Goal: Task Accomplishment & Management: Complete application form

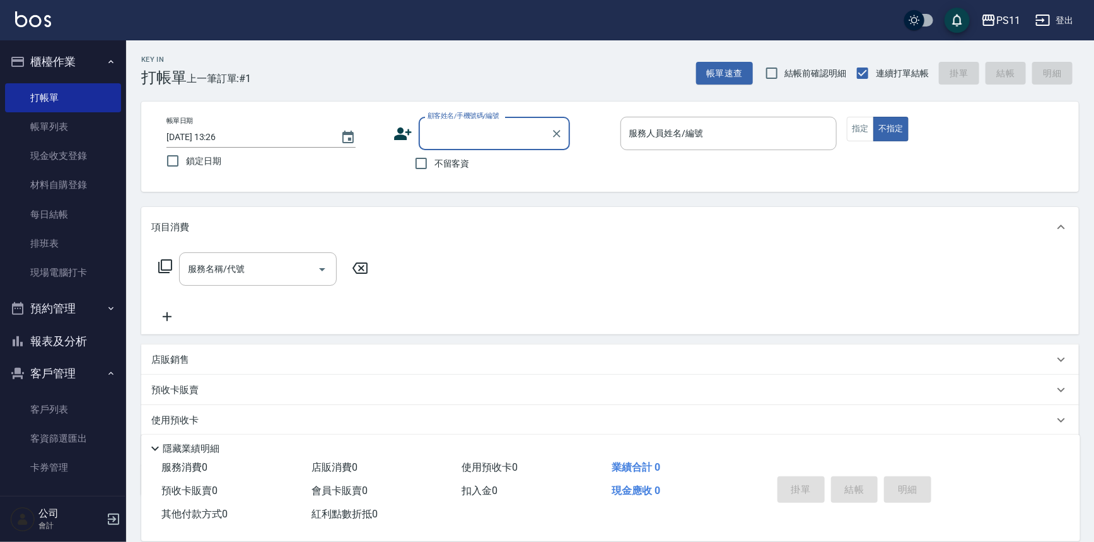
click at [79, 333] on button "報表及分析" at bounding box center [63, 341] width 116 height 33
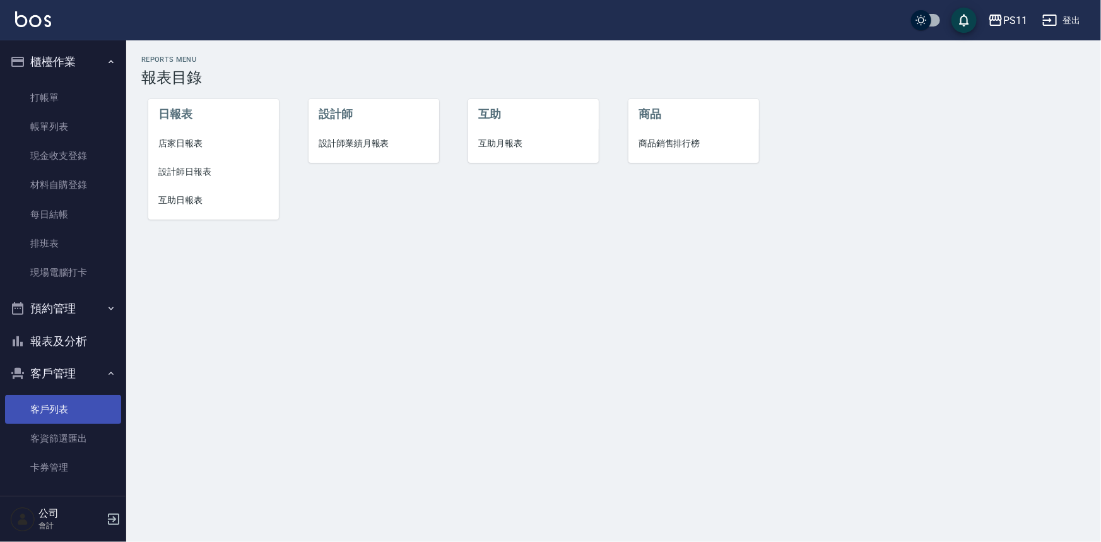
click at [75, 418] on link "客戶列表" at bounding box center [63, 409] width 116 height 29
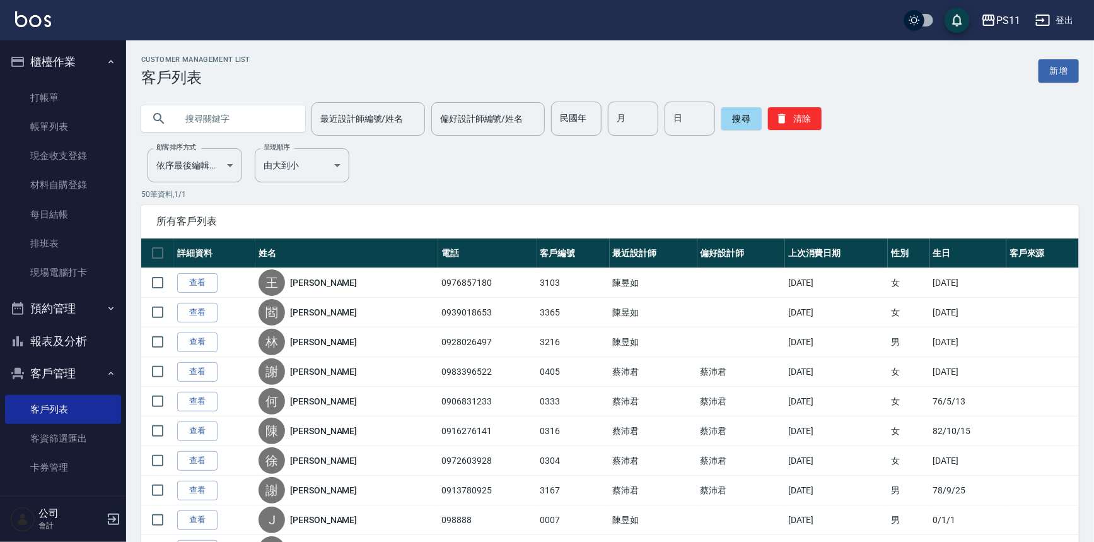
click at [242, 122] on input "text" at bounding box center [236, 119] width 119 height 34
type input "0966671709"
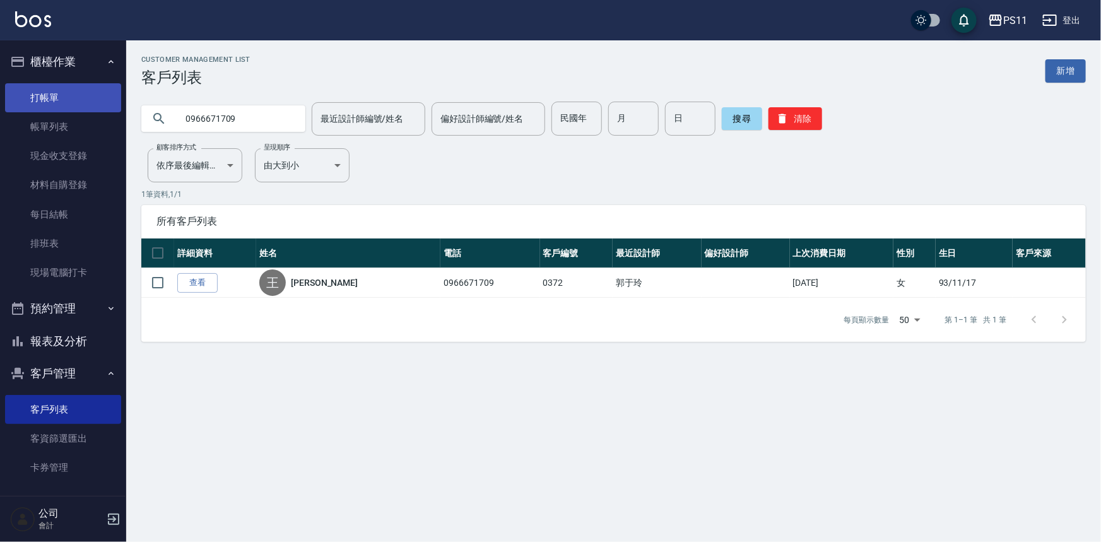
click at [57, 95] on link "打帳單" at bounding box center [63, 97] width 116 height 29
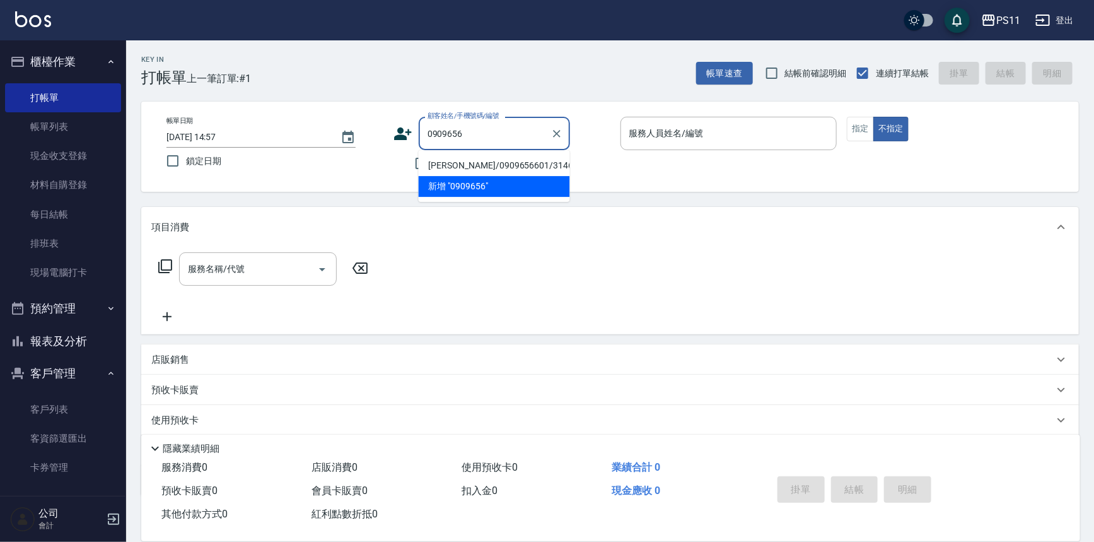
click at [512, 165] on li "[PERSON_NAME]/0909656601/3146" at bounding box center [494, 165] width 151 height 21
type input "[PERSON_NAME]/0909656601/3146"
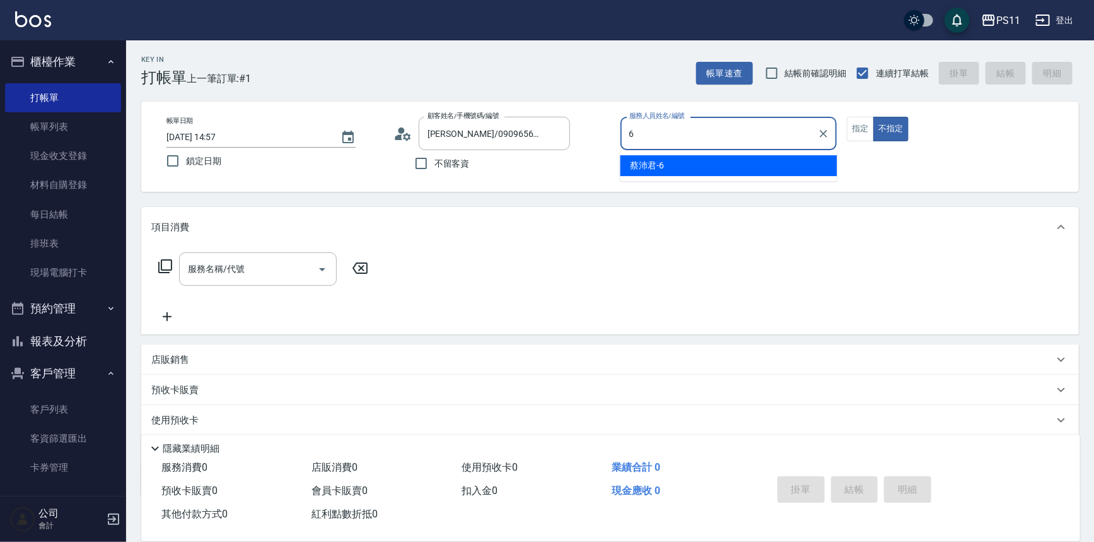
type input "[PERSON_NAME]6"
type button "false"
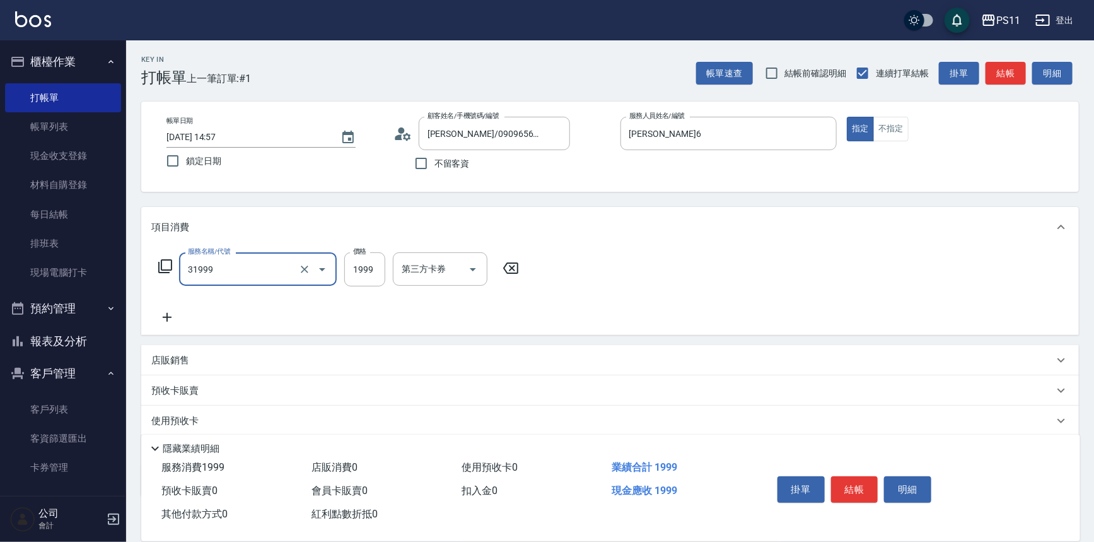
type input "1999以下燙髮(31999)"
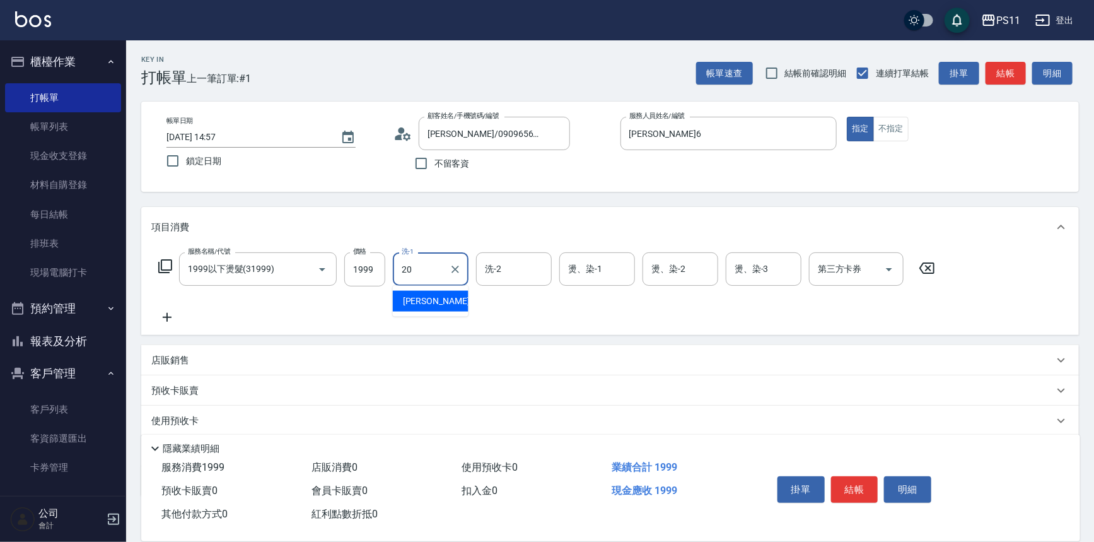
type input "[PERSON_NAME]-20"
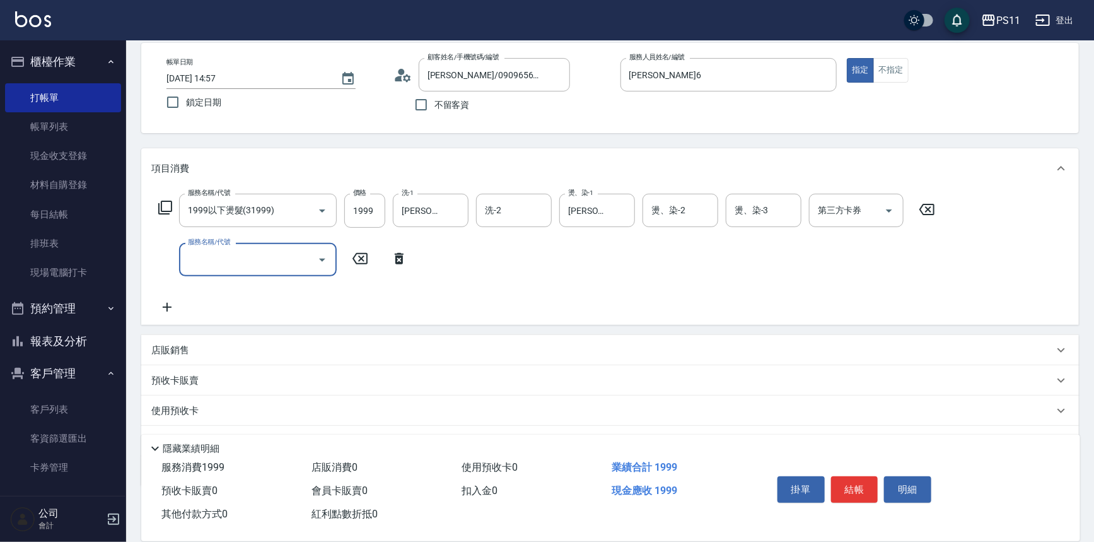
scroll to position [121, 0]
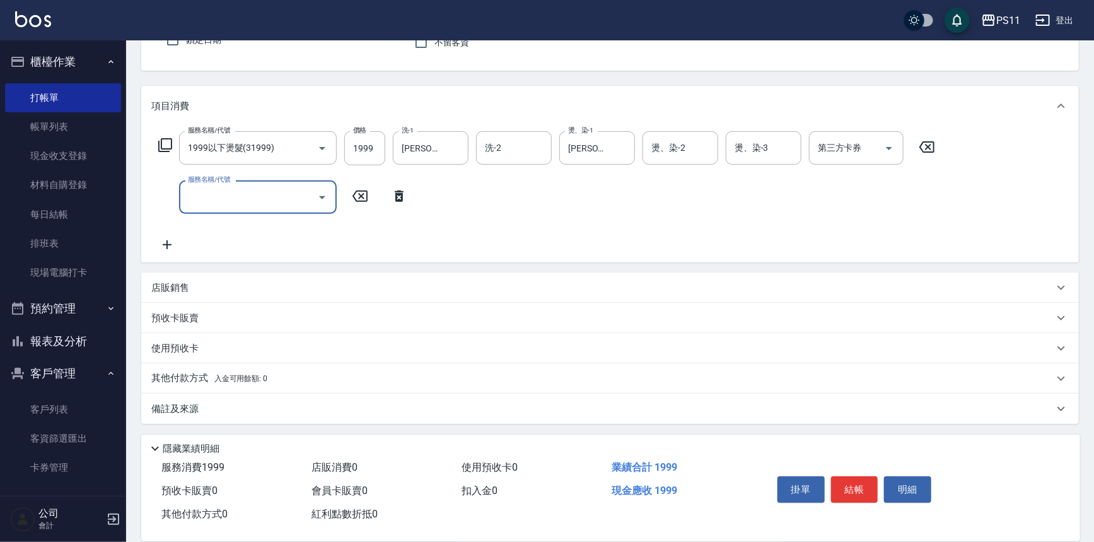
click at [163, 369] on div "其他付款方式 入金可用餘額: 0" at bounding box center [610, 378] width 938 height 30
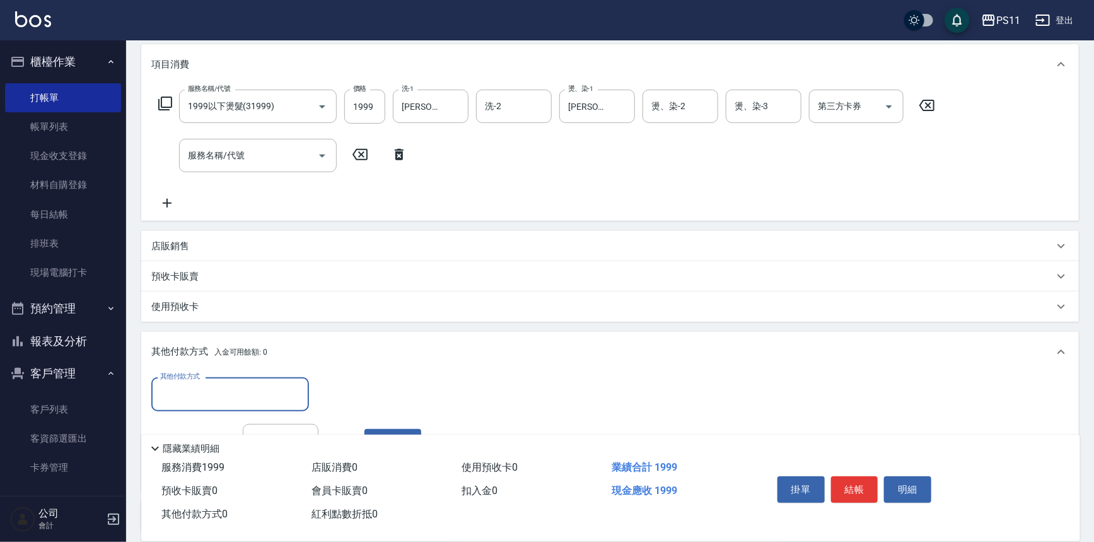
scroll to position [0, 0]
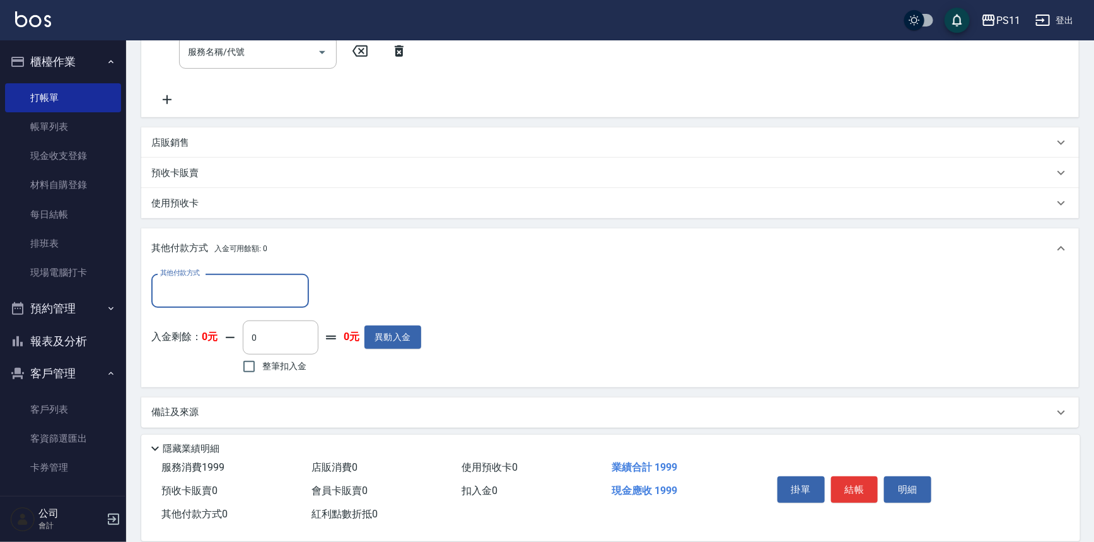
click at [211, 295] on input "其他付款方式" at bounding box center [230, 290] width 146 height 22
click at [209, 356] on span "信用卡" at bounding box center [230, 364] width 158 height 21
type input "信用卡"
drag, startPoint x: 342, startPoint y: 292, endPoint x: 322, endPoint y: 294, distance: 20.3
click at [322, 294] on input "0" at bounding box center [364, 291] width 95 height 34
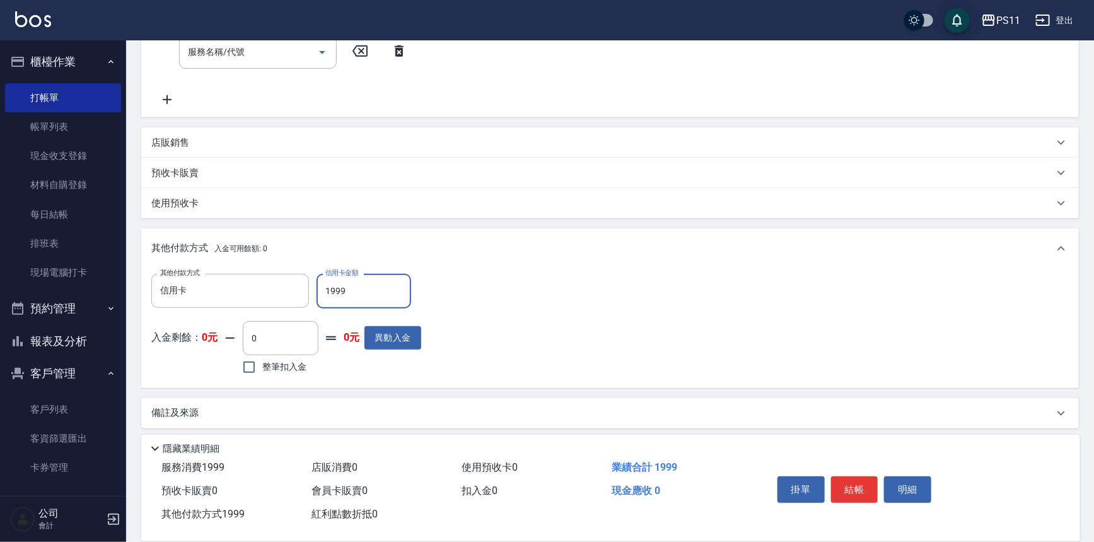
type input "1999"
type input "[DATE] 14:58"
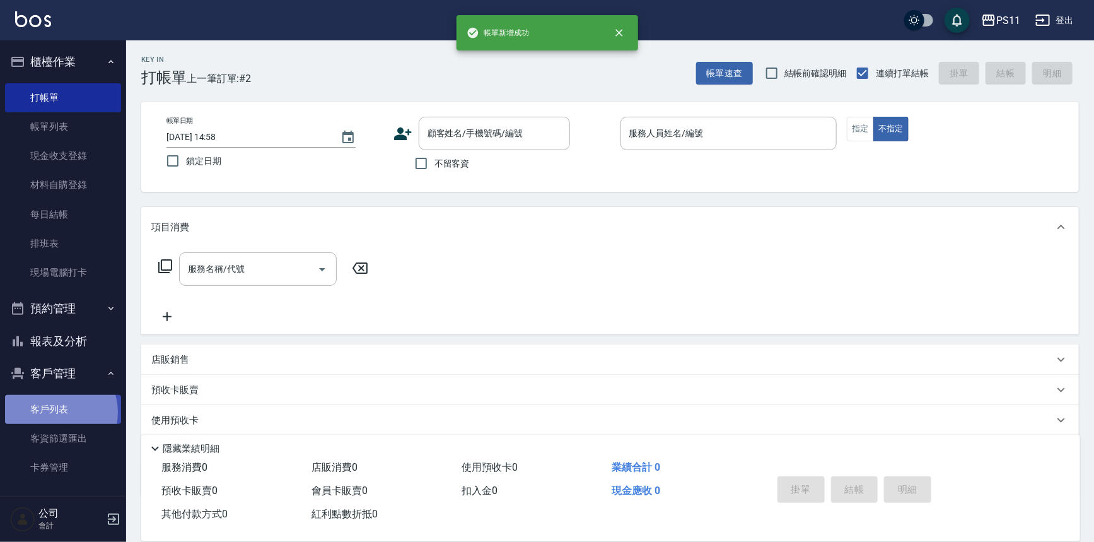
click at [57, 413] on link "客戶列表" at bounding box center [63, 409] width 116 height 29
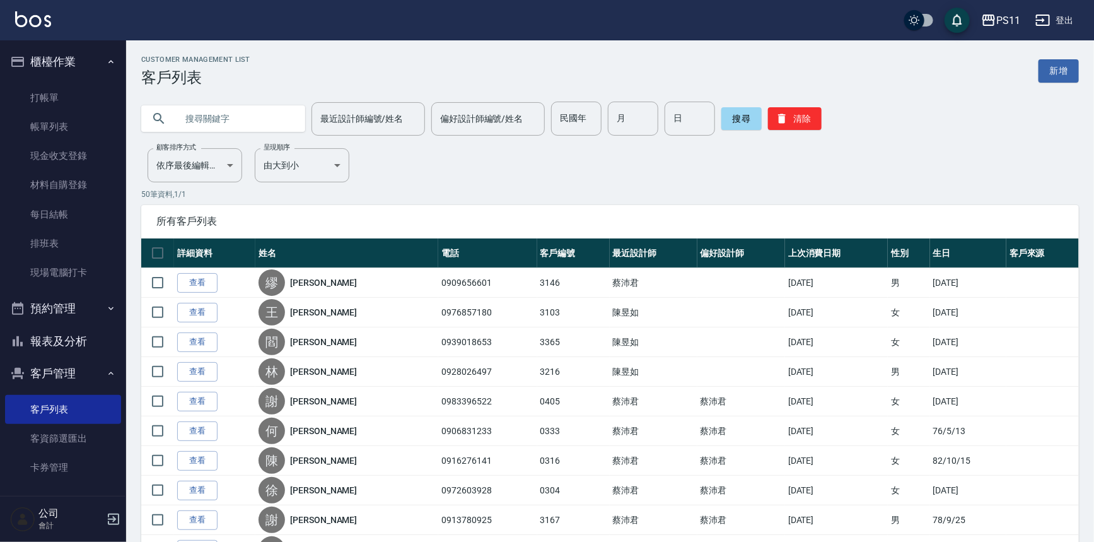
click at [226, 114] on input "text" at bounding box center [236, 119] width 119 height 34
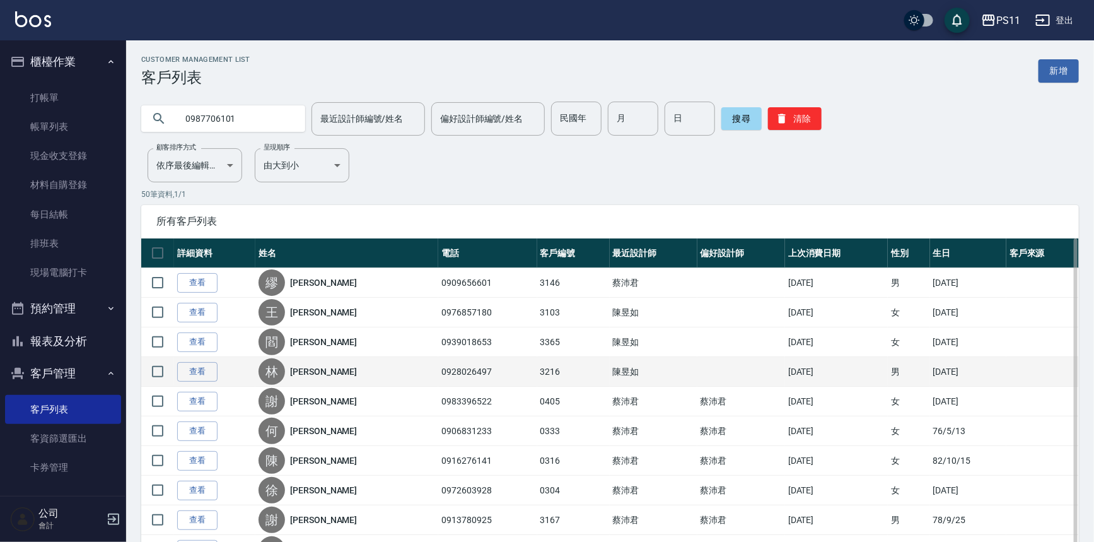
type input "0987706101"
